Goal: Transaction & Acquisition: Book appointment/travel/reservation

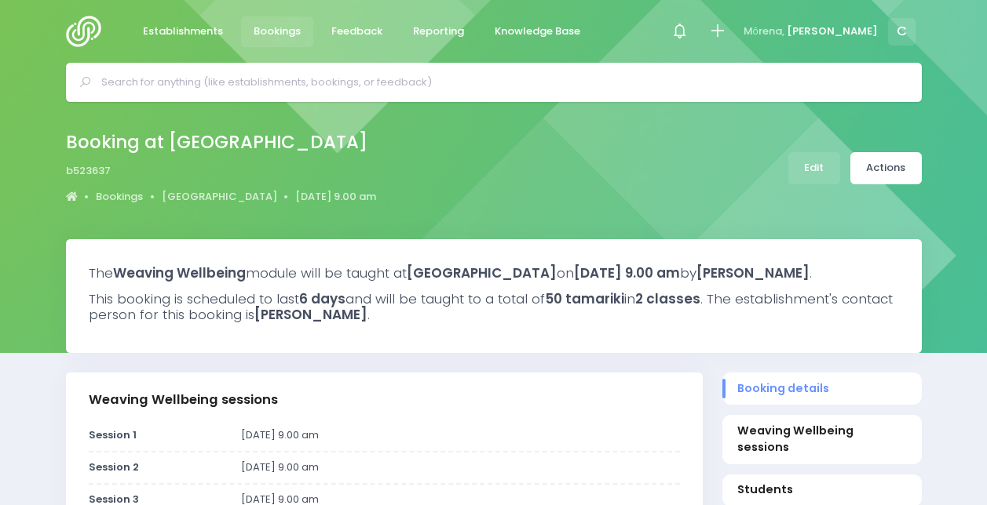
select select "5"
click at [314, 82] on input "text" at bounding box center [500, 83] width 798 height 24
type input "a"
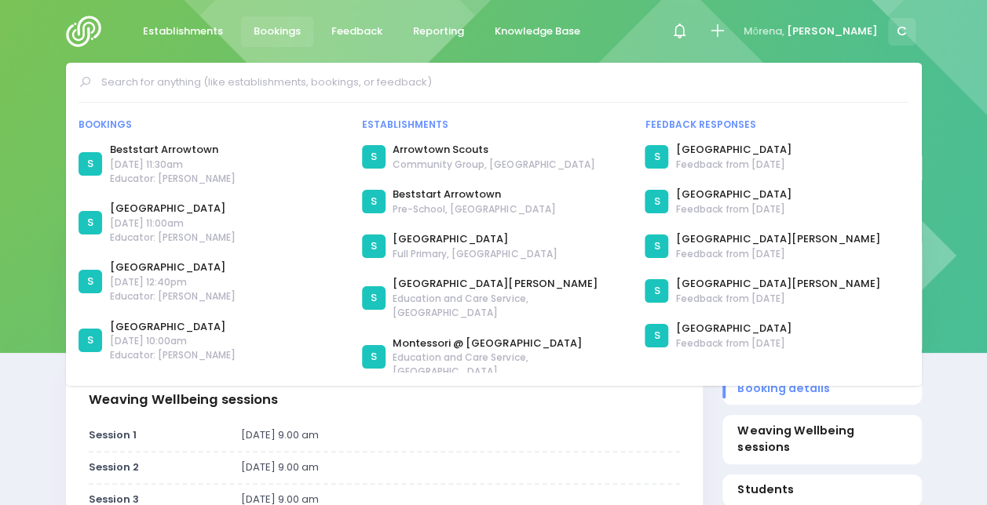
click at [294, 35] on span "Bookings" at bounding box center [277, 32] width 47 height 16
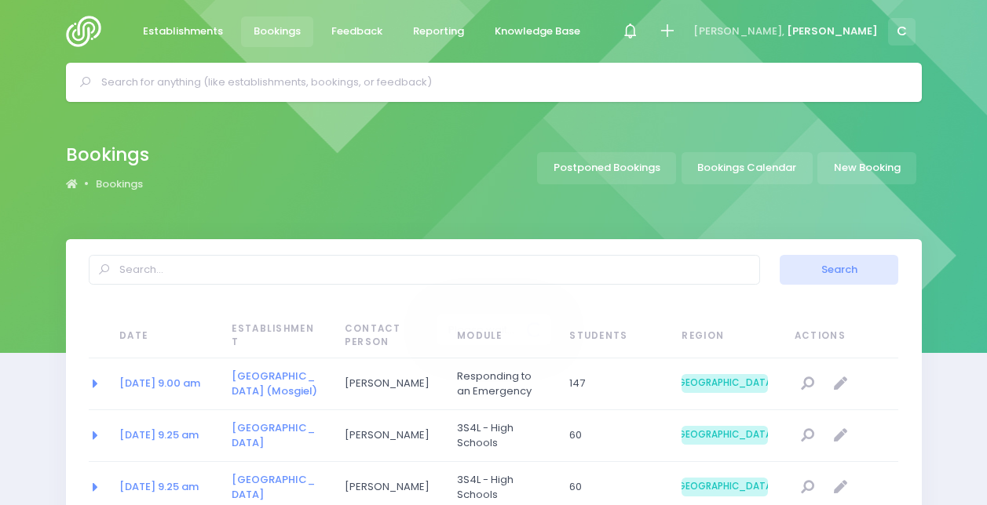
select select "20"
click at [856, 160] on link "New Booking" at bounding box center [866, 168] width 99 height 32
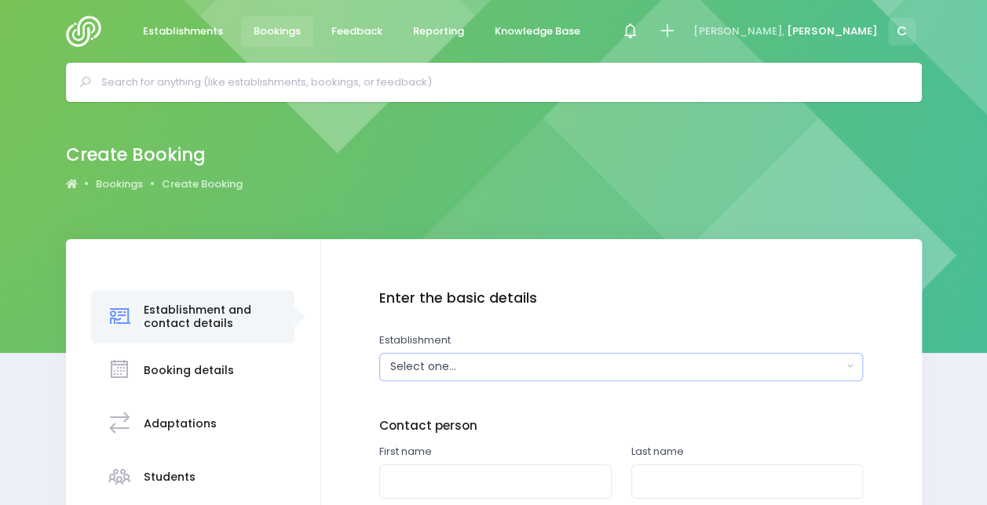
click at [438, 368] on div "Select one..." at bounding box center [616, 367] width 452 height 16
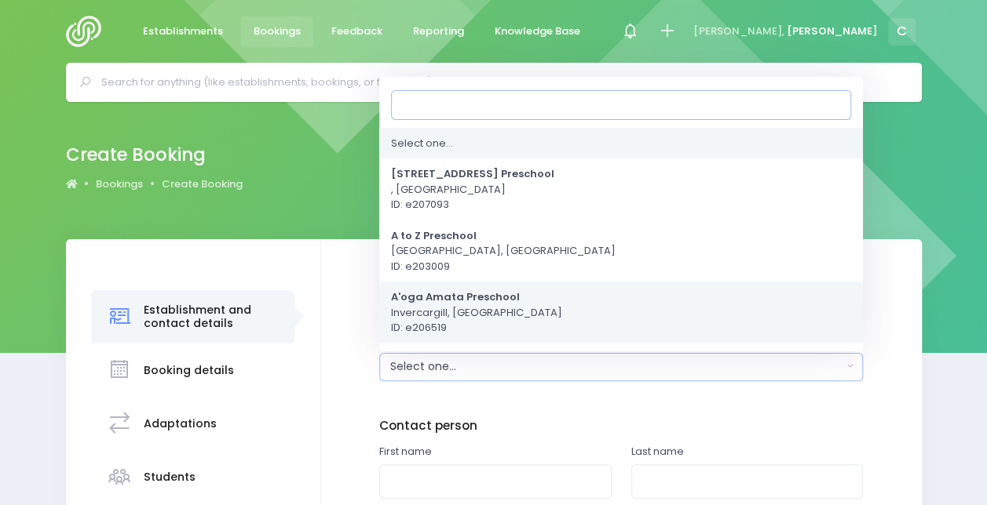
type input "p"
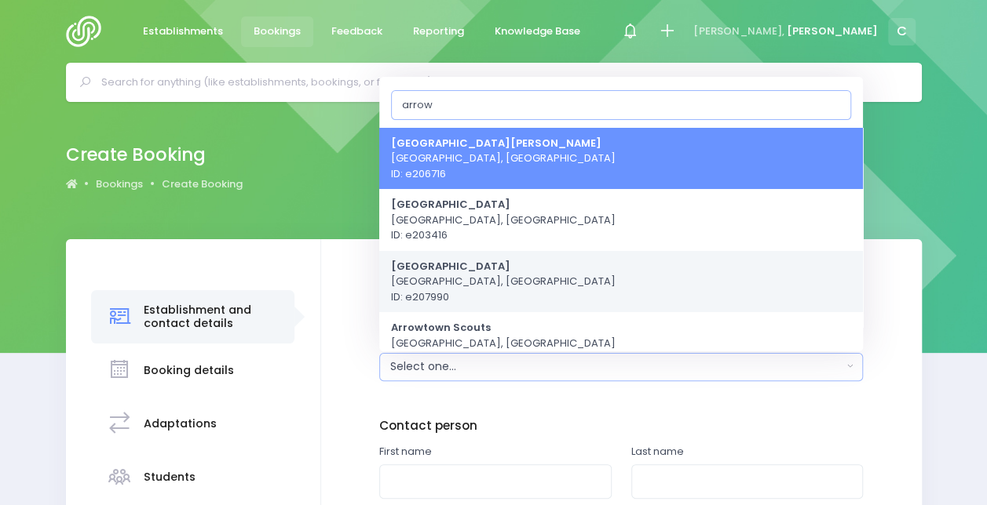
type input "arrow"
click at [532, 279] on span "Arrowtown School Arrowtown, South Island Region ID: e207990" at bounding box center [503, 281] width 224 height 46
select select "207990"
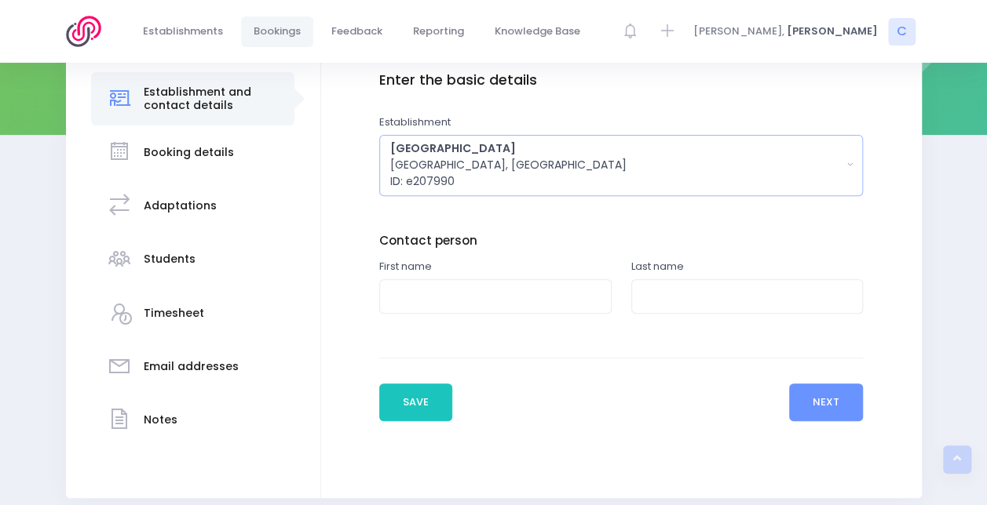
scroll to position [281, 0]
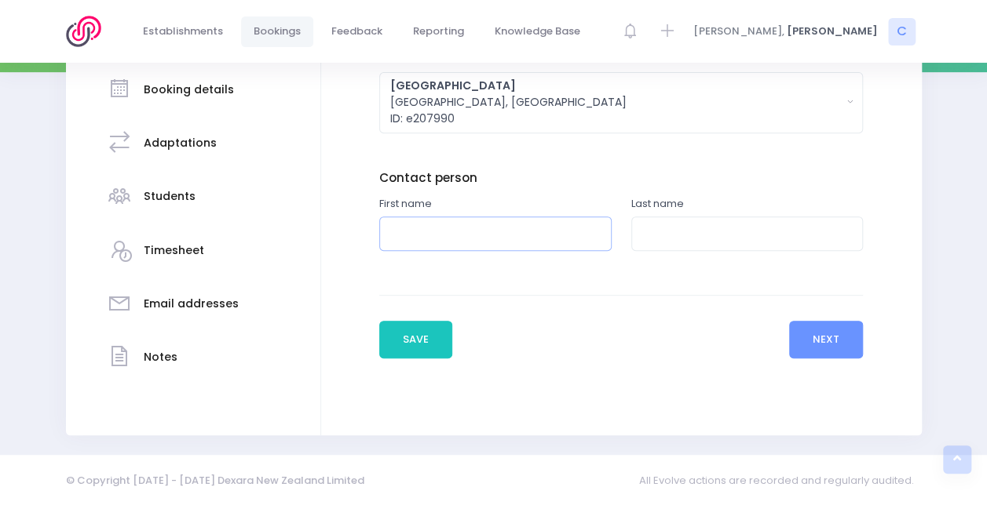
click at [483, 232] on input "text" at bounding box center [495, 234] width 232 height 35
type input "Stacey"
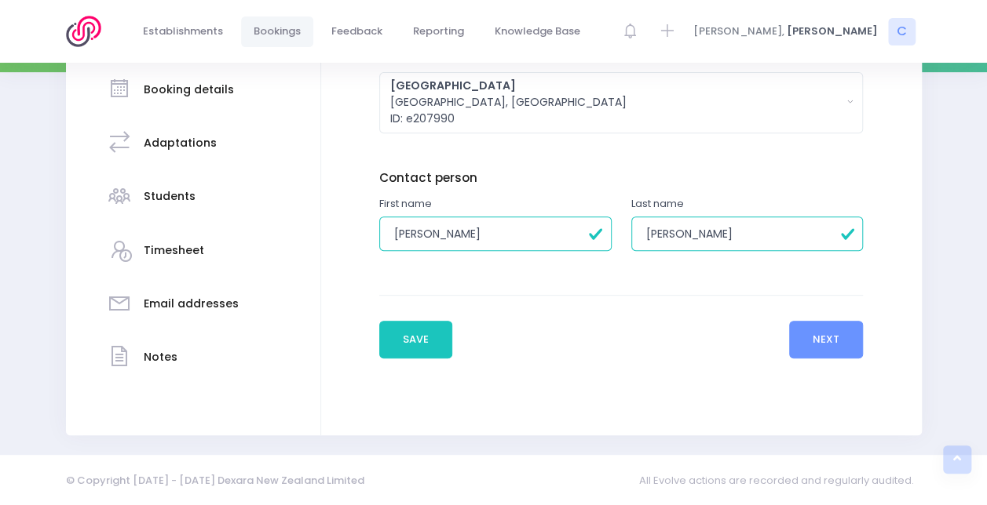
type input "Anderson"
click at [846, 332] on button "Next" at bounding box center [826, 340] width 75 height 38
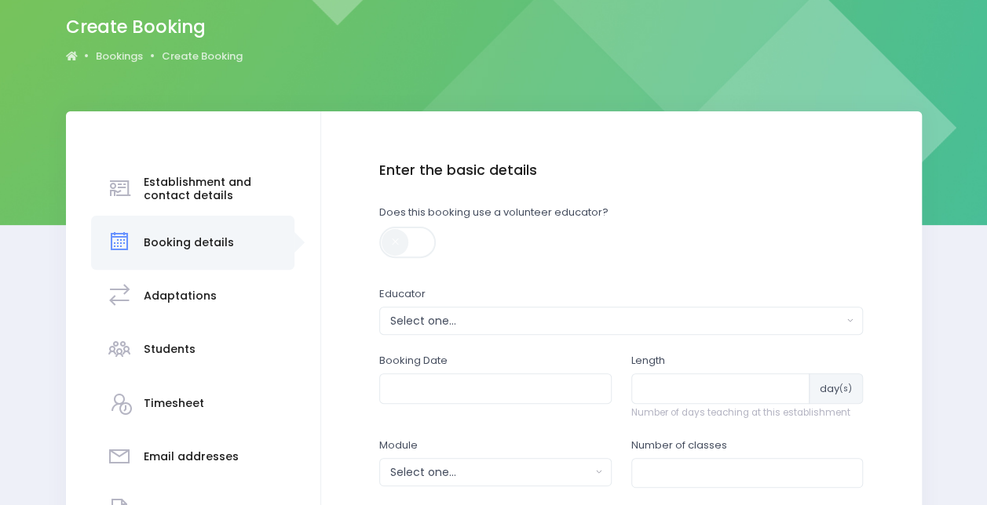
scroll to position [133, 0]
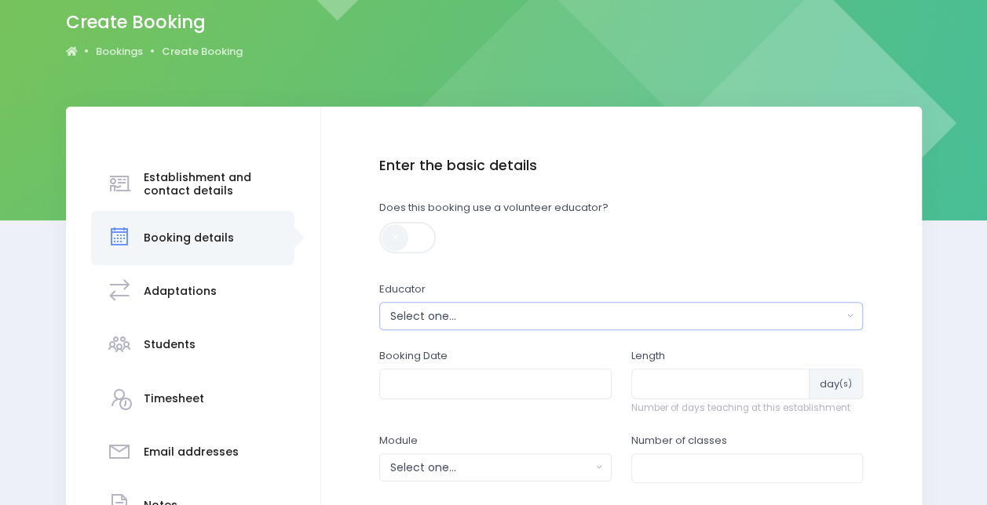
click at [499, 313] on div "Select one..." at bounding box center [616, 316] width 452 height 16
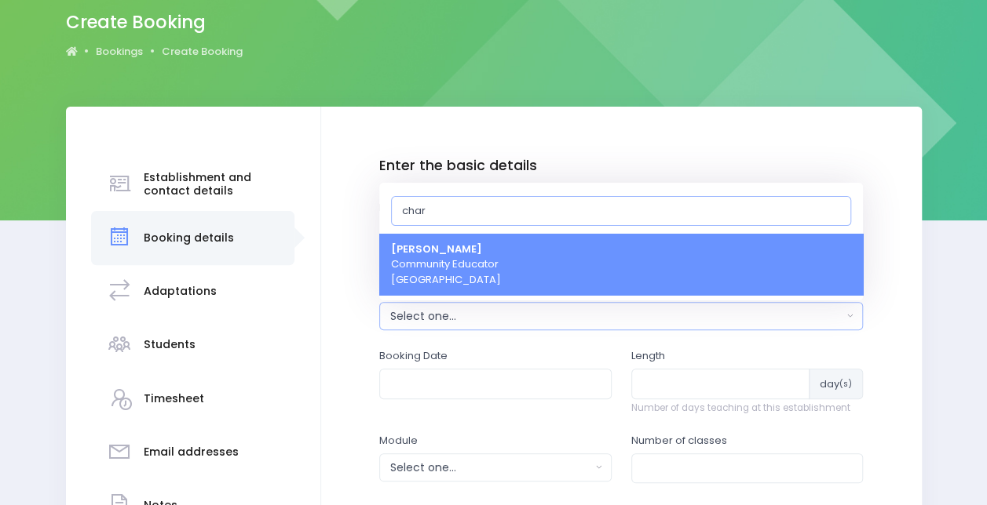
type input "char"
click at [491, 261] on span "Charlie Palmer Community Educator South Island Region" at bounding box center [446, 265] width 110 height 46
select select "660290"
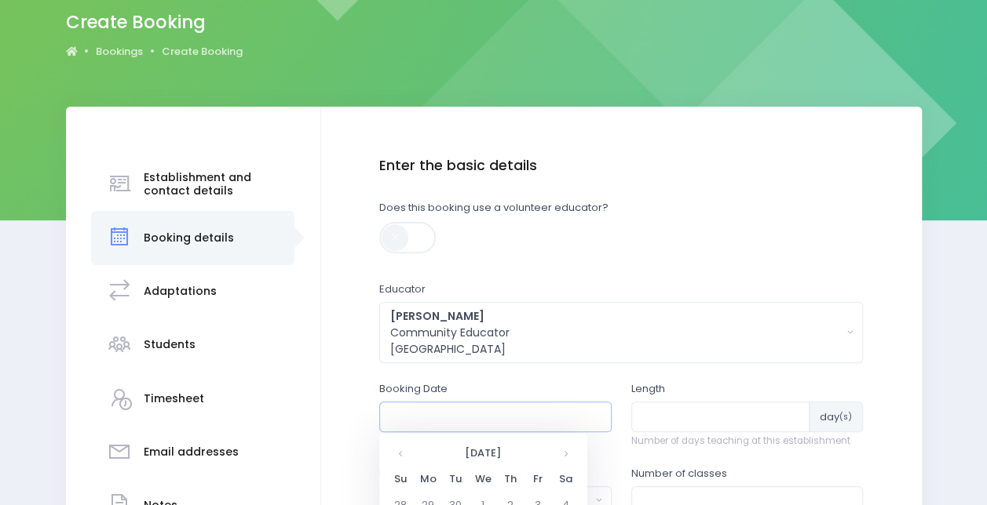
click at [469, 430] on input "text" at bounding box center [495, 417] width 232 height 30
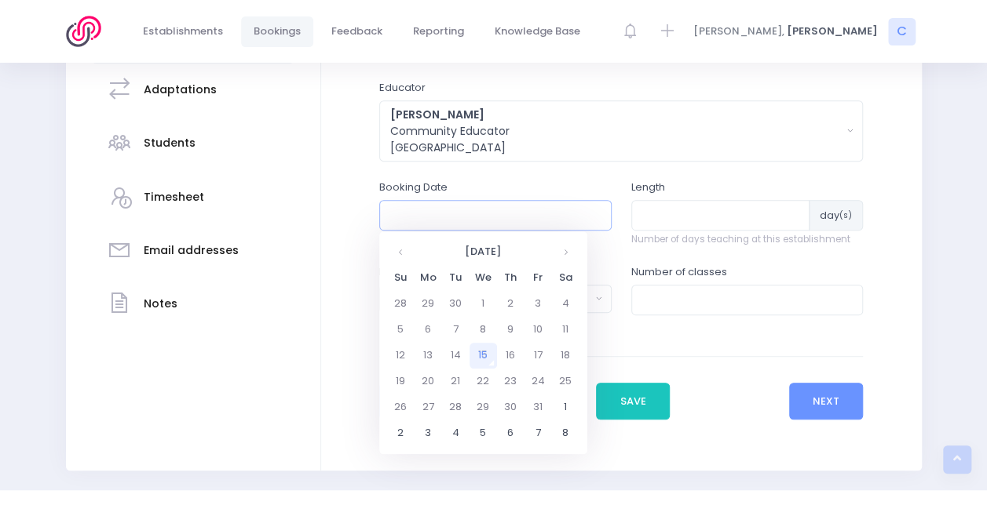
scroll to position [335, 0]
click at [575, 249] on th at bounding box center [565, 252] width 27 height 26
click at [566, 246] on th at bounding box center [565, 252] width 27 height 26
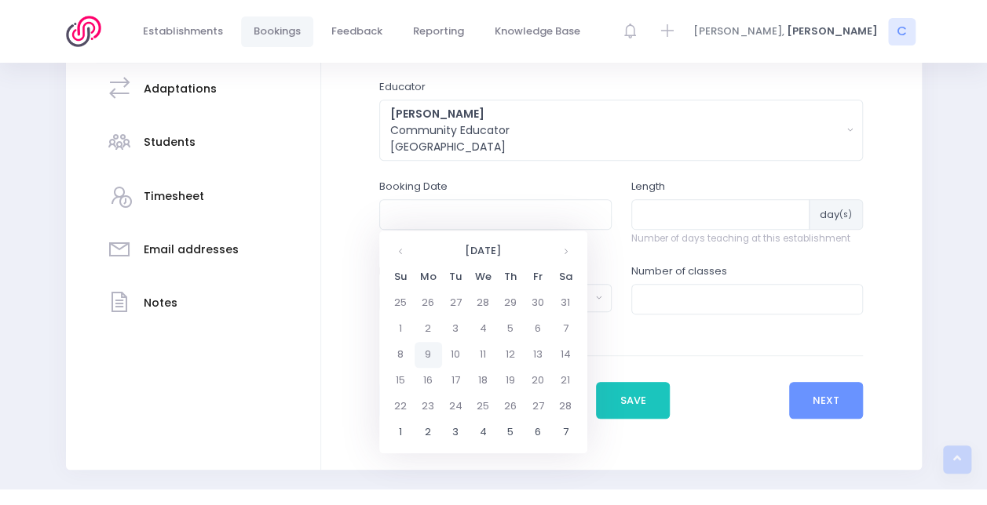
click at [435, 342] on td "9" at bounding box center [427, 355] width 27 height 26
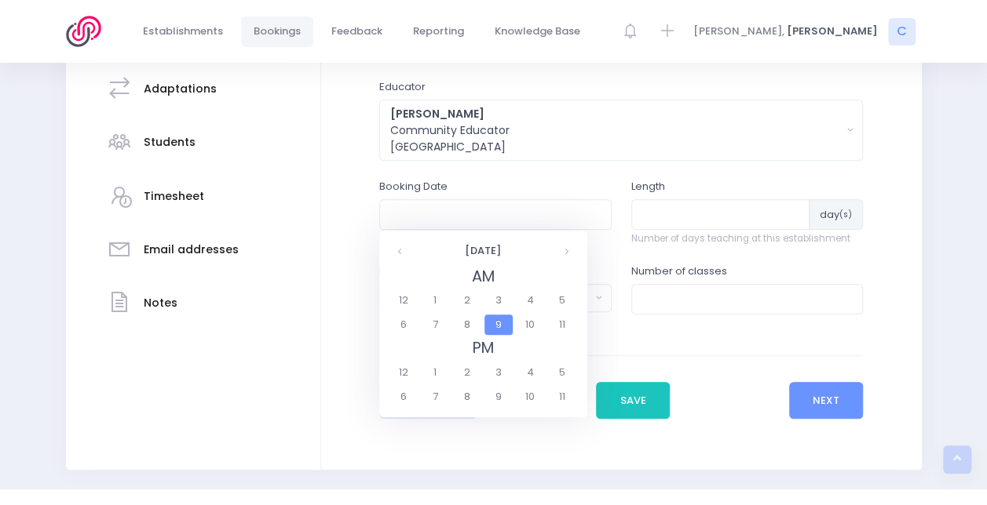
click at [502, 327] on span "9" at bounding box center [497, 325] width 27 height 20
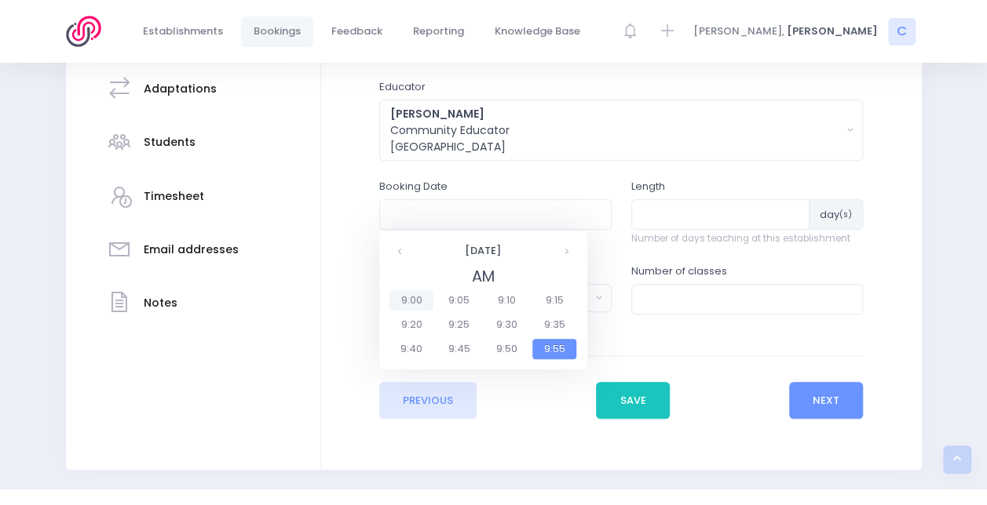
click at [426, 294] on span "9:00" at bounding box center [411, 300] width 44 height 20
type input "09/02/2026 09:00 AM"
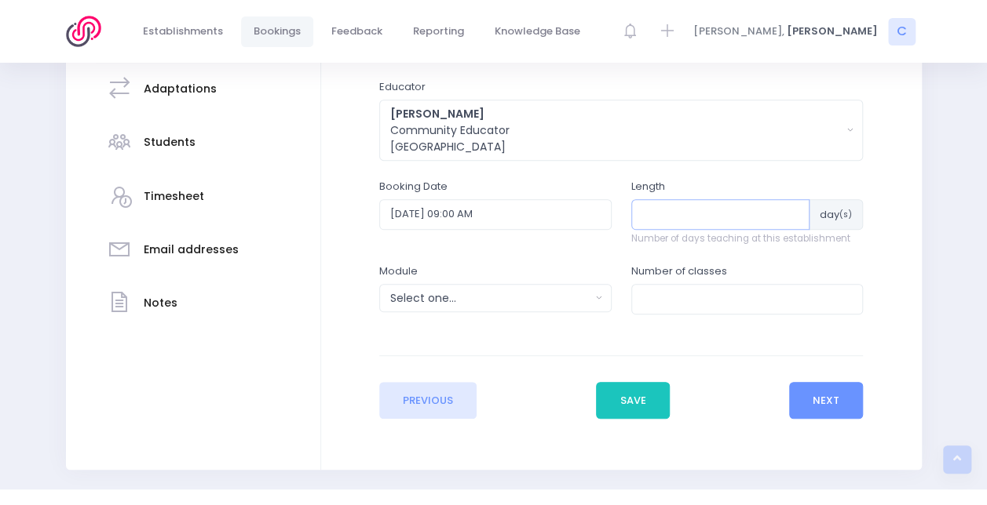
click at [739, 212] on input "number" at bounding box center [720, 214] width 179 height 30
type input "4"
click at [470, 290] on div "Select one..." at bounding box center [490, 298] width 200 height 16
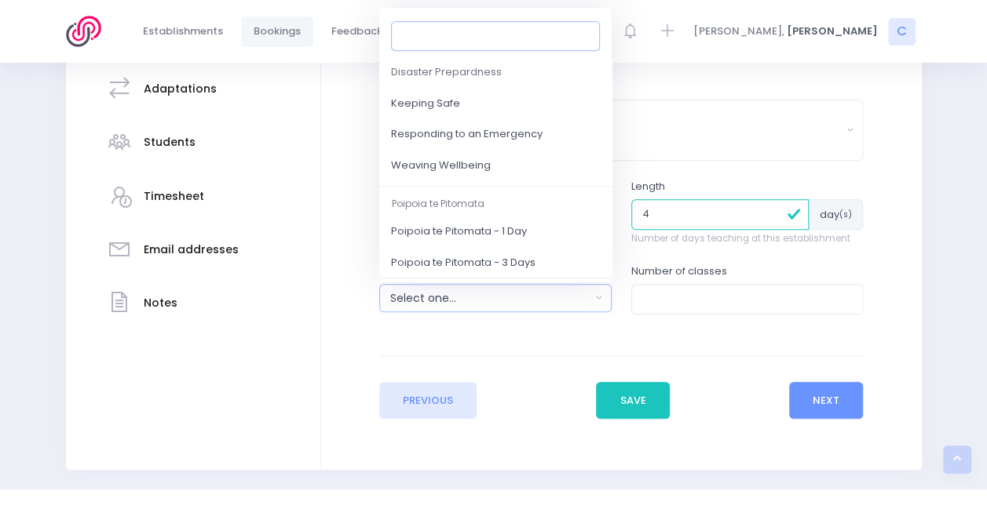
scroll to position [177, 0]
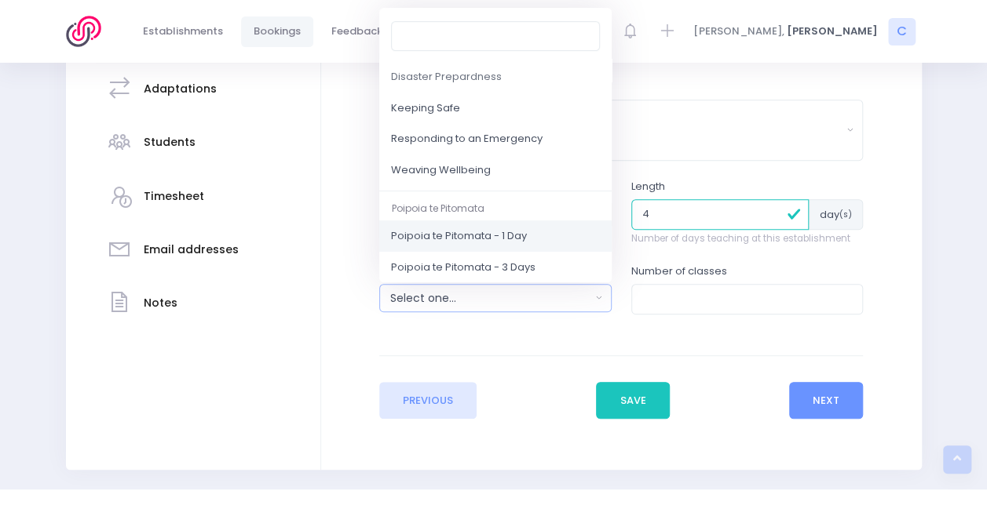
click at [463, 240] on span "Poipoia te Pitomata - 1 Day" at bounding box center [459, 237] width 136 height 16
select select "Poipoia te Pitomata - 1 Day"
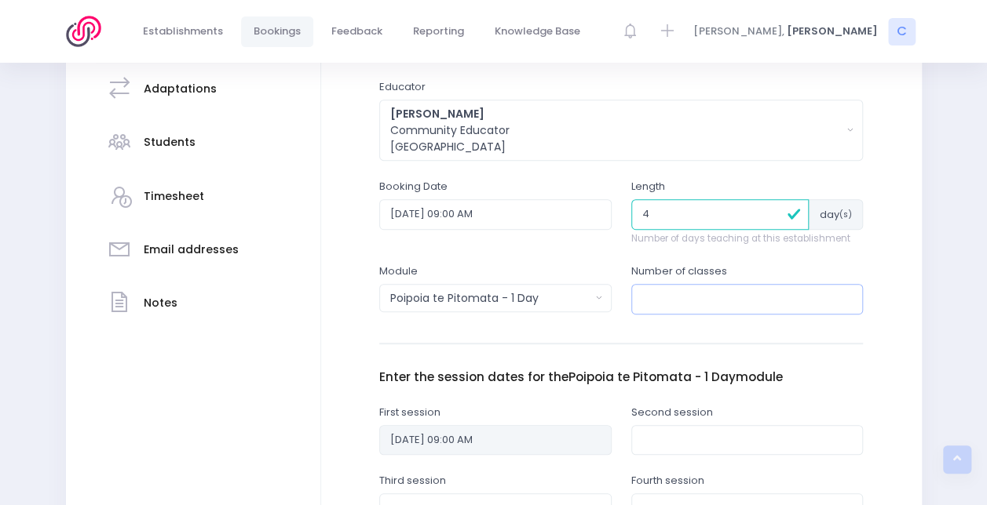
click at [726, 286] on input "number" at bounding box center [747, 299] width 232 height 30
type input "4"
click at [895, 309] on div "Enter the basic details Establishment Select one... 120 Aerodrome Rd Preschool …" at bounding box center [621, 402] width 569 height 894
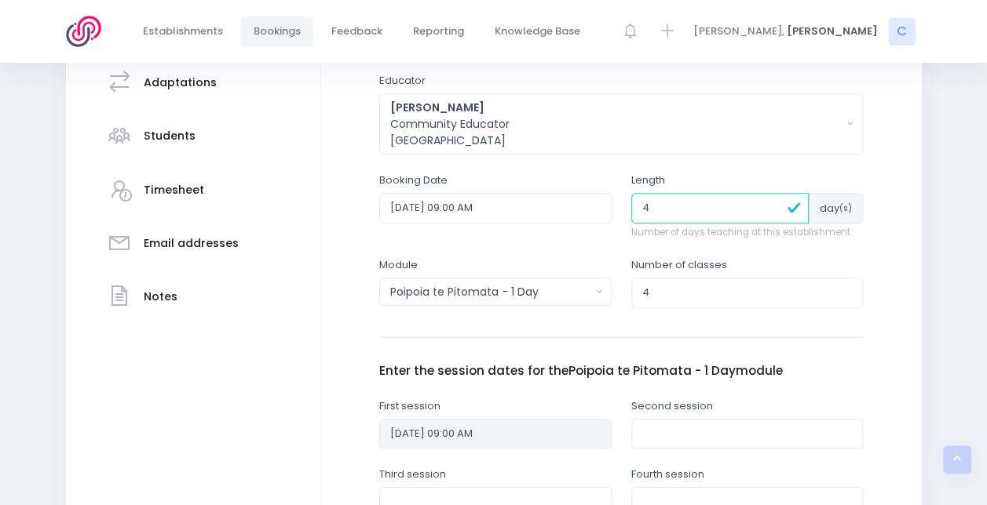
scroll to position [341, 0]
click at [673, 210] on input "4" at bounding box center [720, 209] width 178 height 30
type input "1"
click at [651, 290] on input "4" at bounding box center [747, 294] width 232 height 30
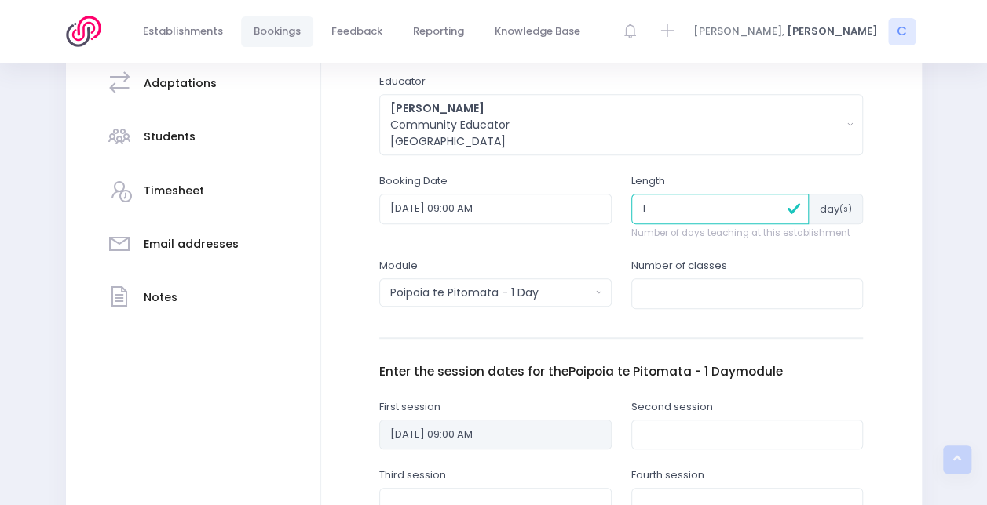
click at [238, 367] on div "Establishment and contact details Booking details" at bounding box center [193, 397] width 255 height 996
